Goal: Find specific page/section: Find specific page/section

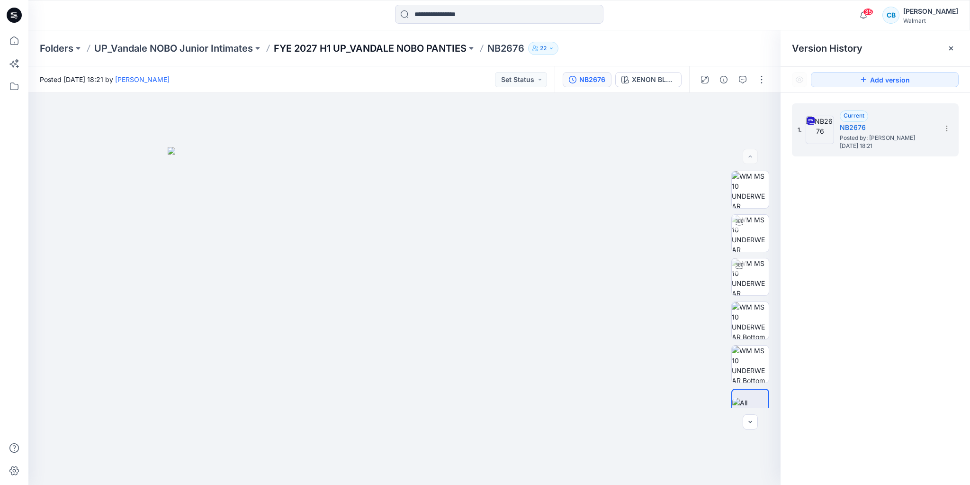
click at [442, 45] on p "FYE 2027 H1 UP_VANDALE NOBO PANTIES" at bounding box center [370, 48] width 193 height 13
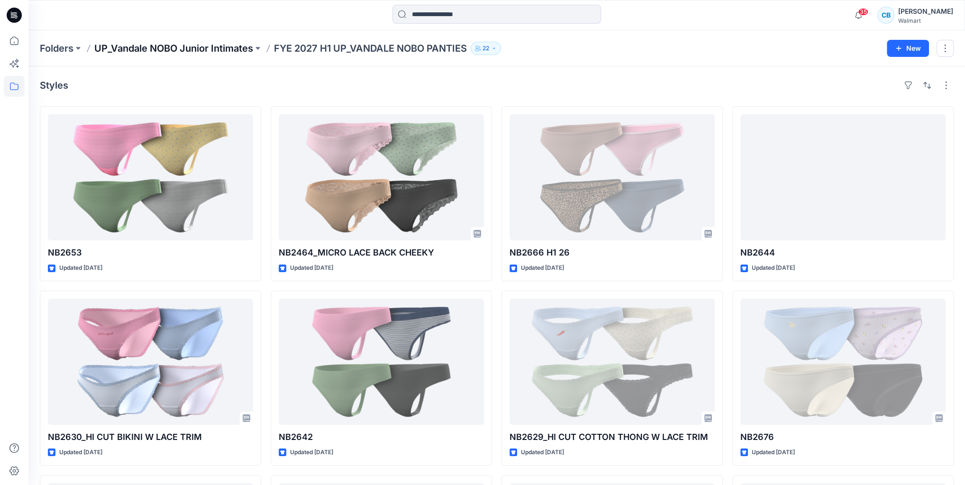
click at [118, 46] on p "UP_Vandale NOBO Junior Intimates" at bounding box center [173, 48] width 159 height 13
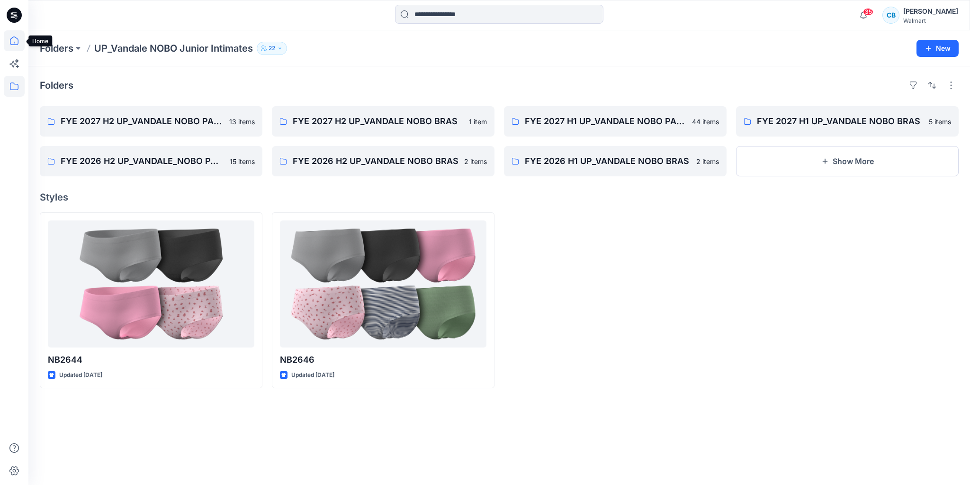
click at [14, 36] on icon at bounding box center [14, 40] width 21 height 21
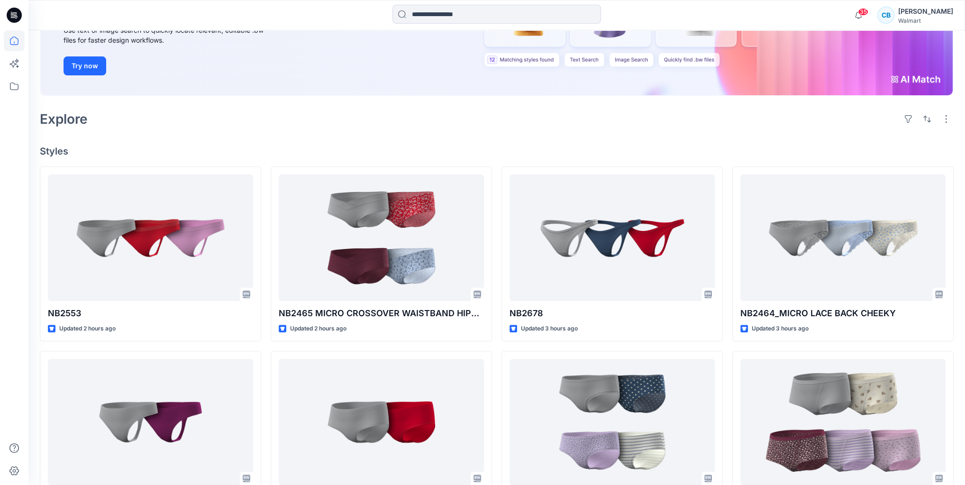
scroll to position [152, 0]
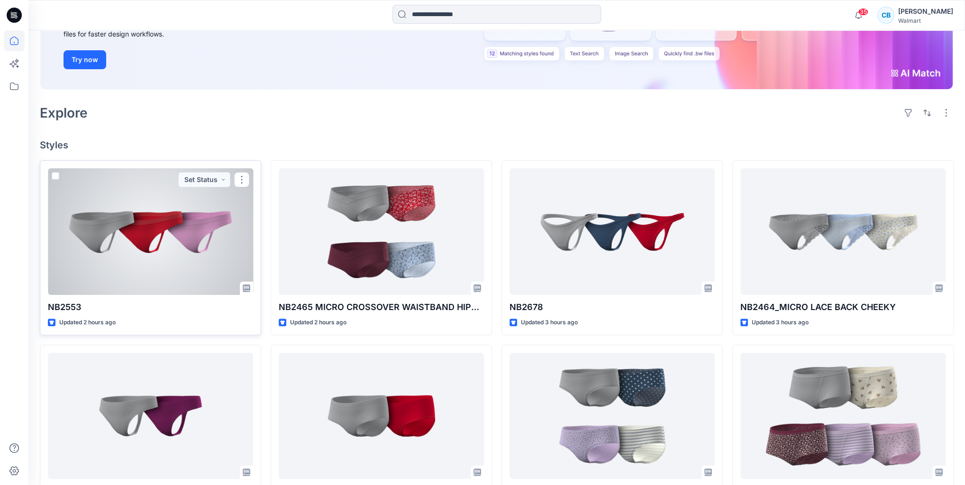
click at [171, 269] on div at bounding box center [150, 231] width 205 height 126
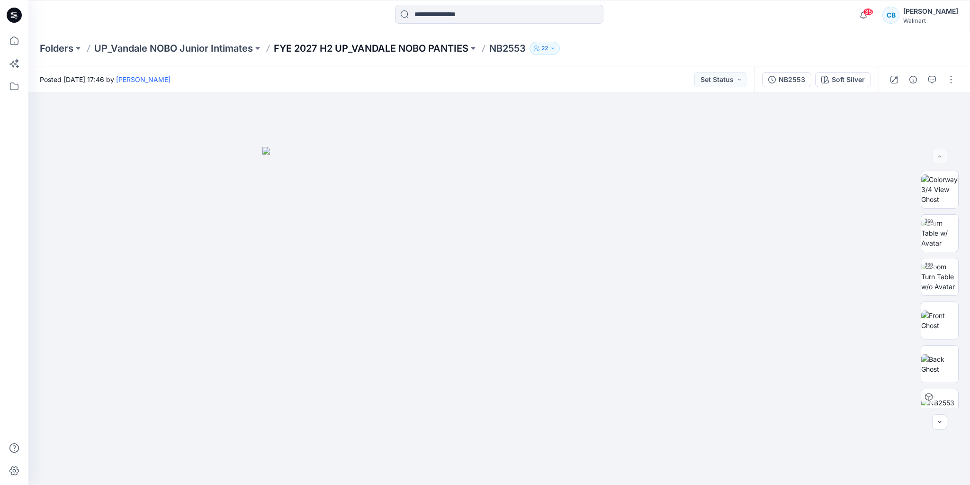
click at [427, 53] on p "FYE 2027 H2 UP_VANDALE NOBO PANTIES" at bounding box center [371, 48] width 195 height 13
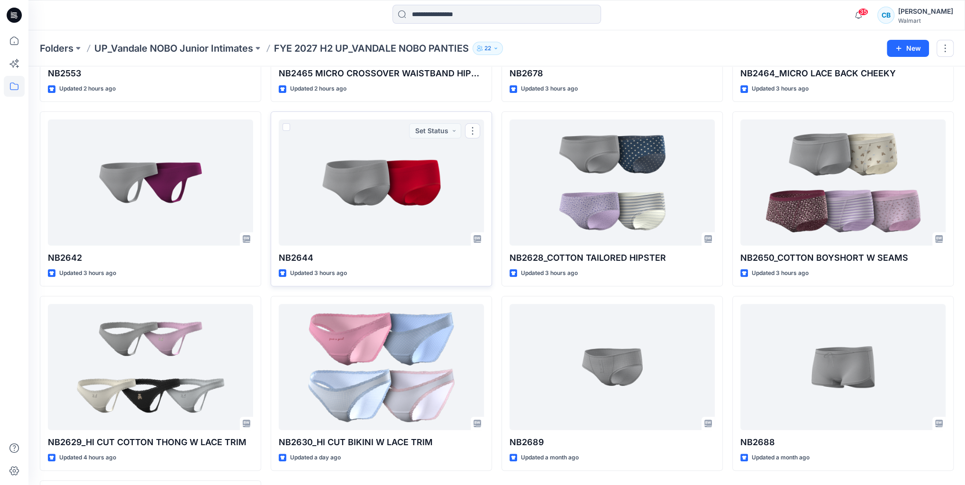
scroll to position [114, 0]
